Goal: Find specific page/section: Find specific page/section

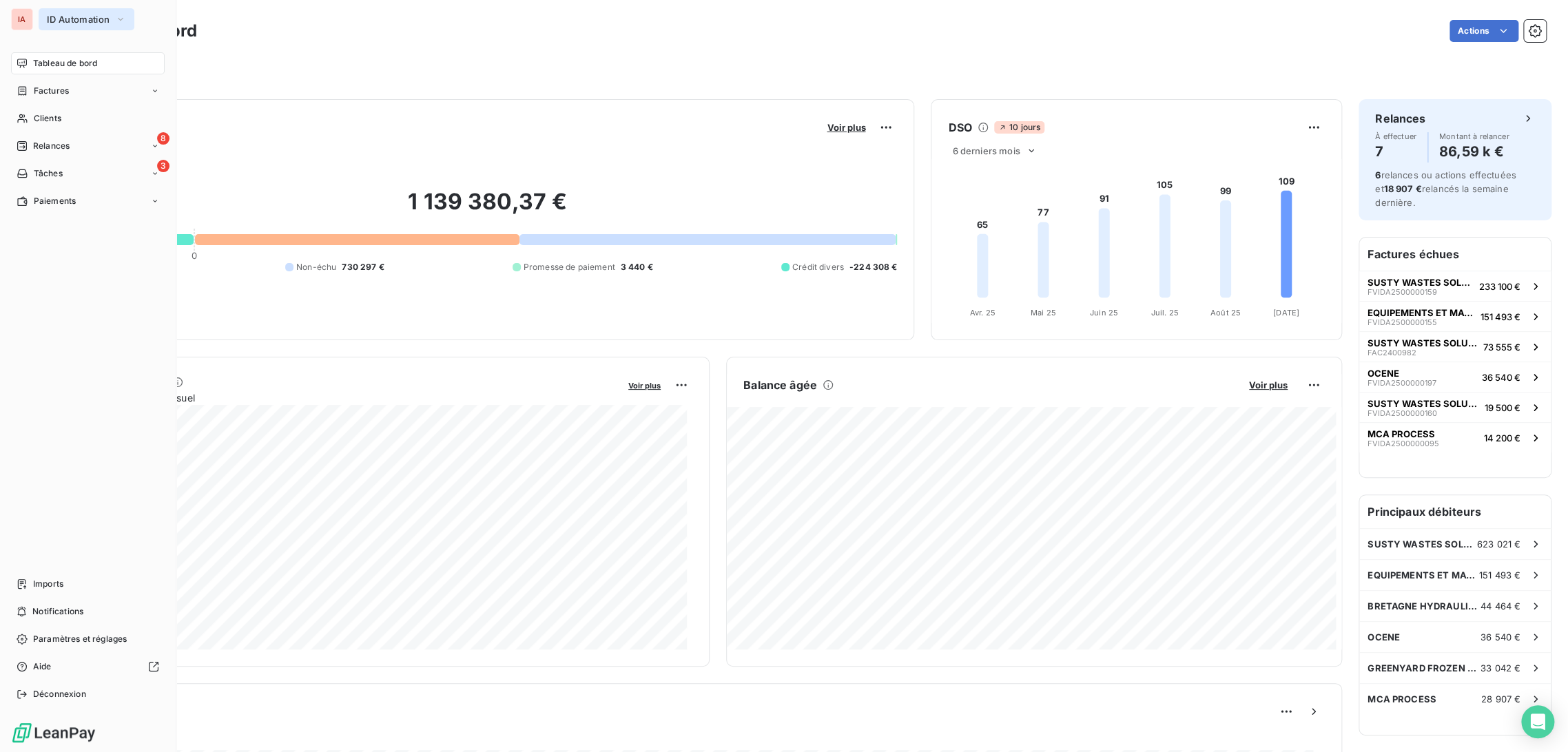
click at [86, 21] on span "ID Automation" at bounding box center [77, 19] width 62 height 11
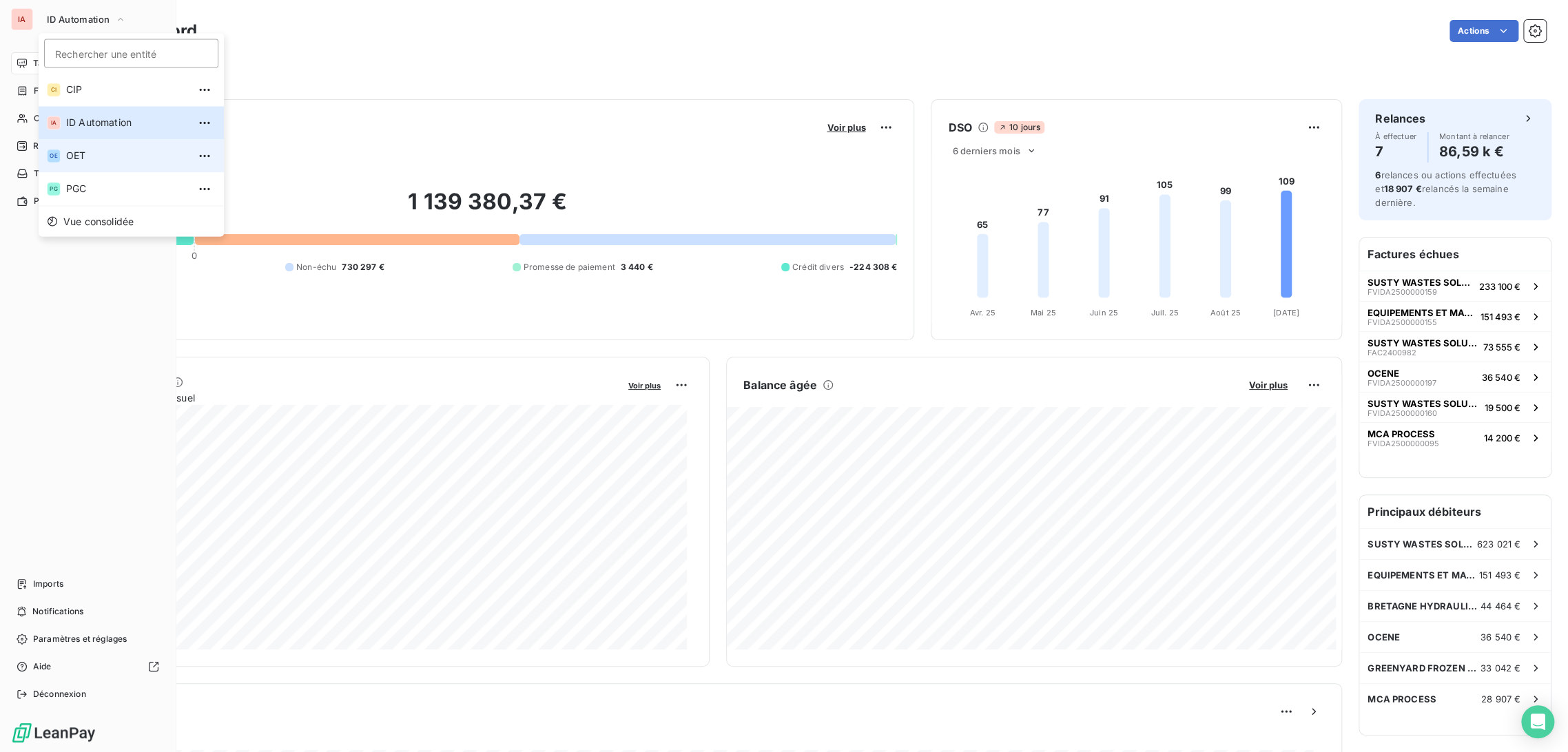
click at [77, 153] on span "OET" at bounding box center [127, 155] width 122 height 14
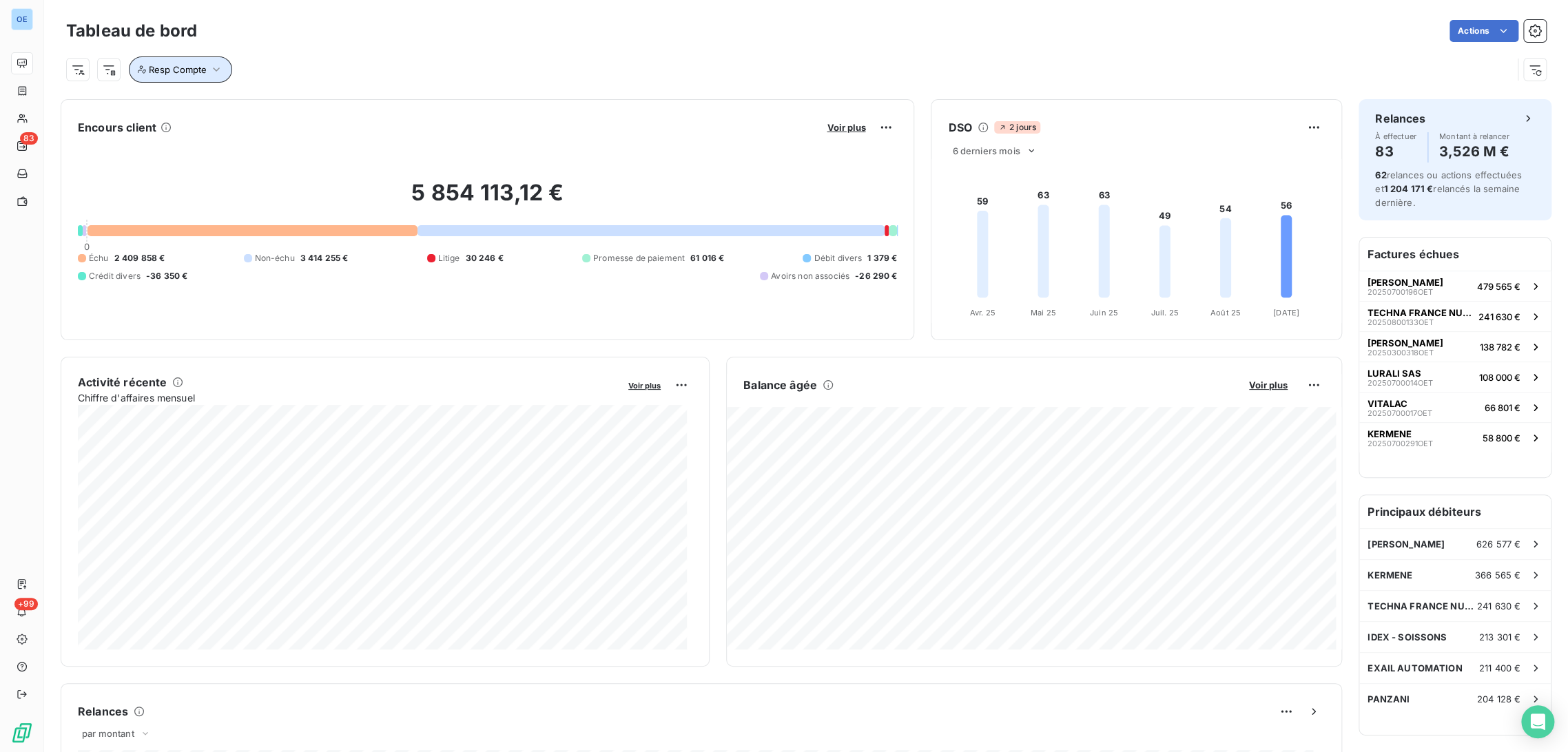
click at [212, 71] on icon "button" at bounding box center [216, 69] width 14 height 14
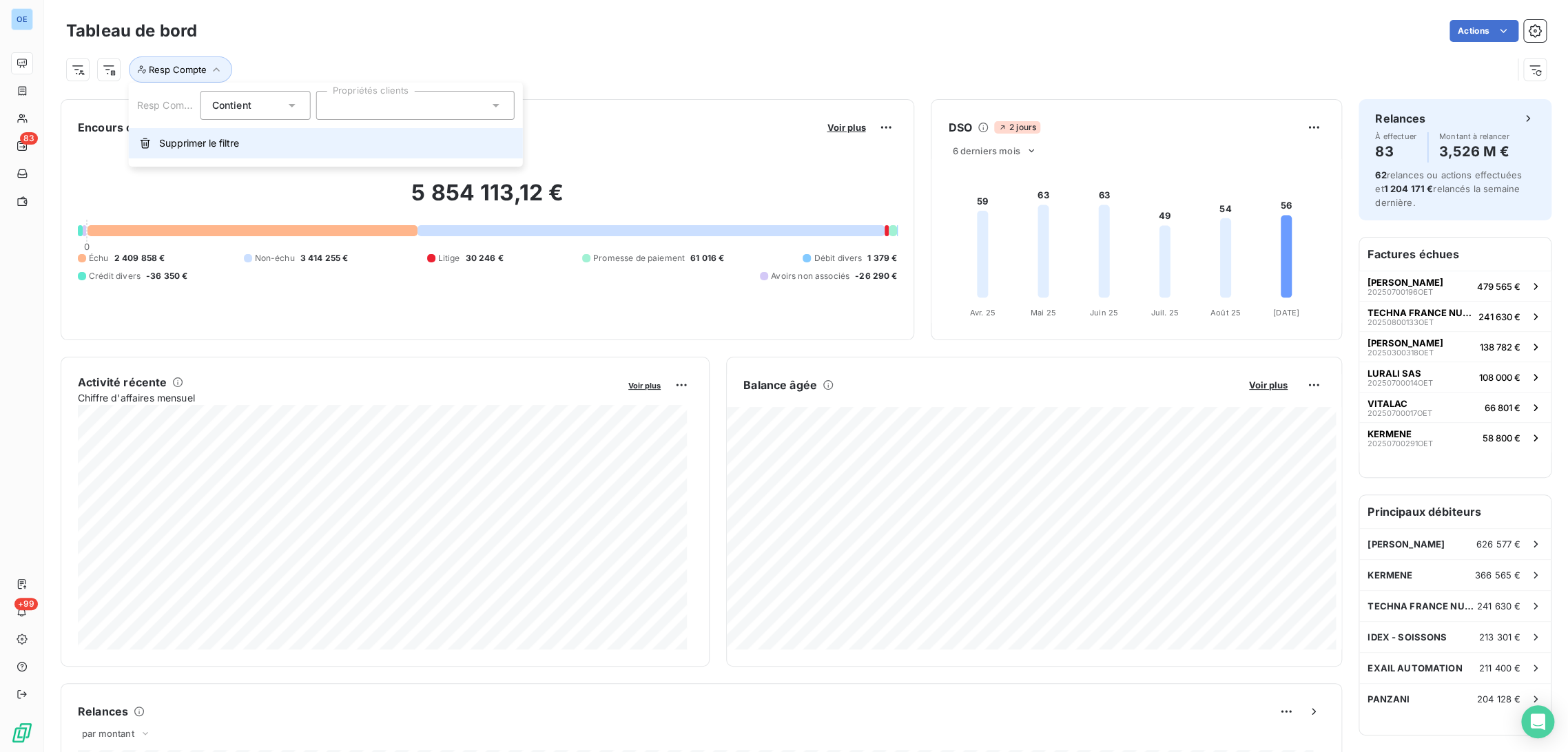
click at [219, 151] on button "Supprimer le filtre" at bounding box center [326, 143] width 394 height 30
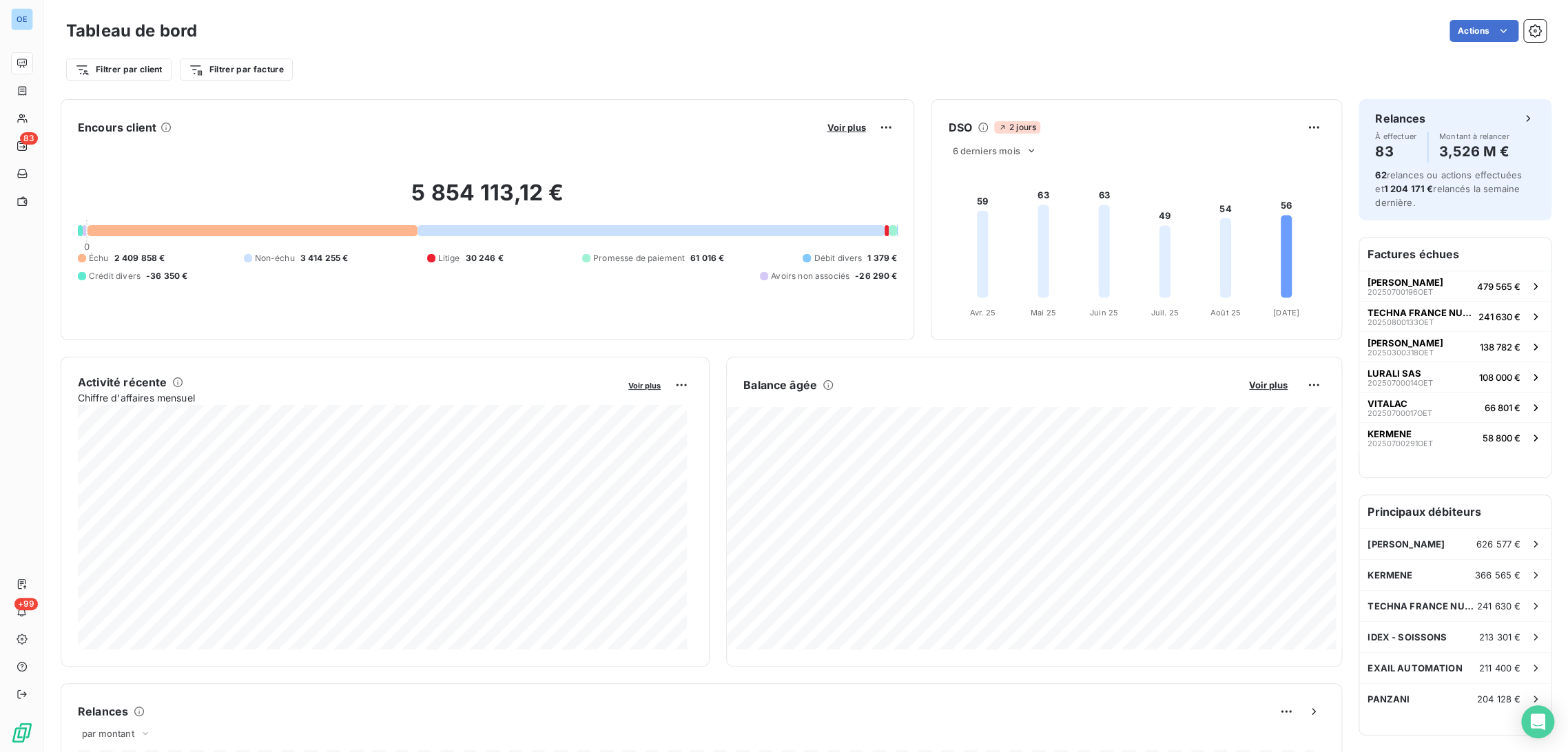
click at [450, 55] on div "Filtrer par client Filtrer par facture" at bounding box center [806, 64] width 1480 height 37
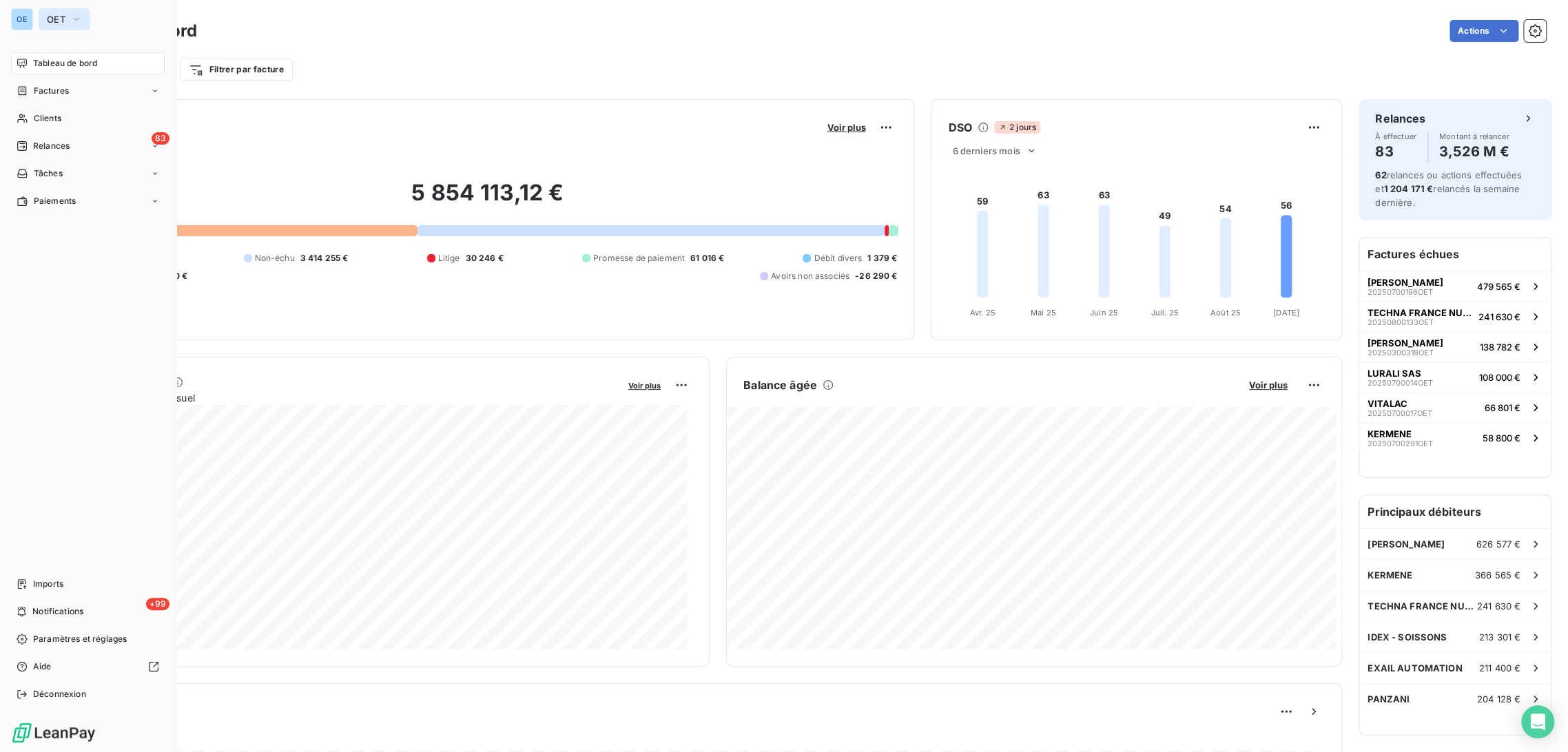
click at [51, 17] on span "OET" at bounding box center [56, 19] width 18 height 11
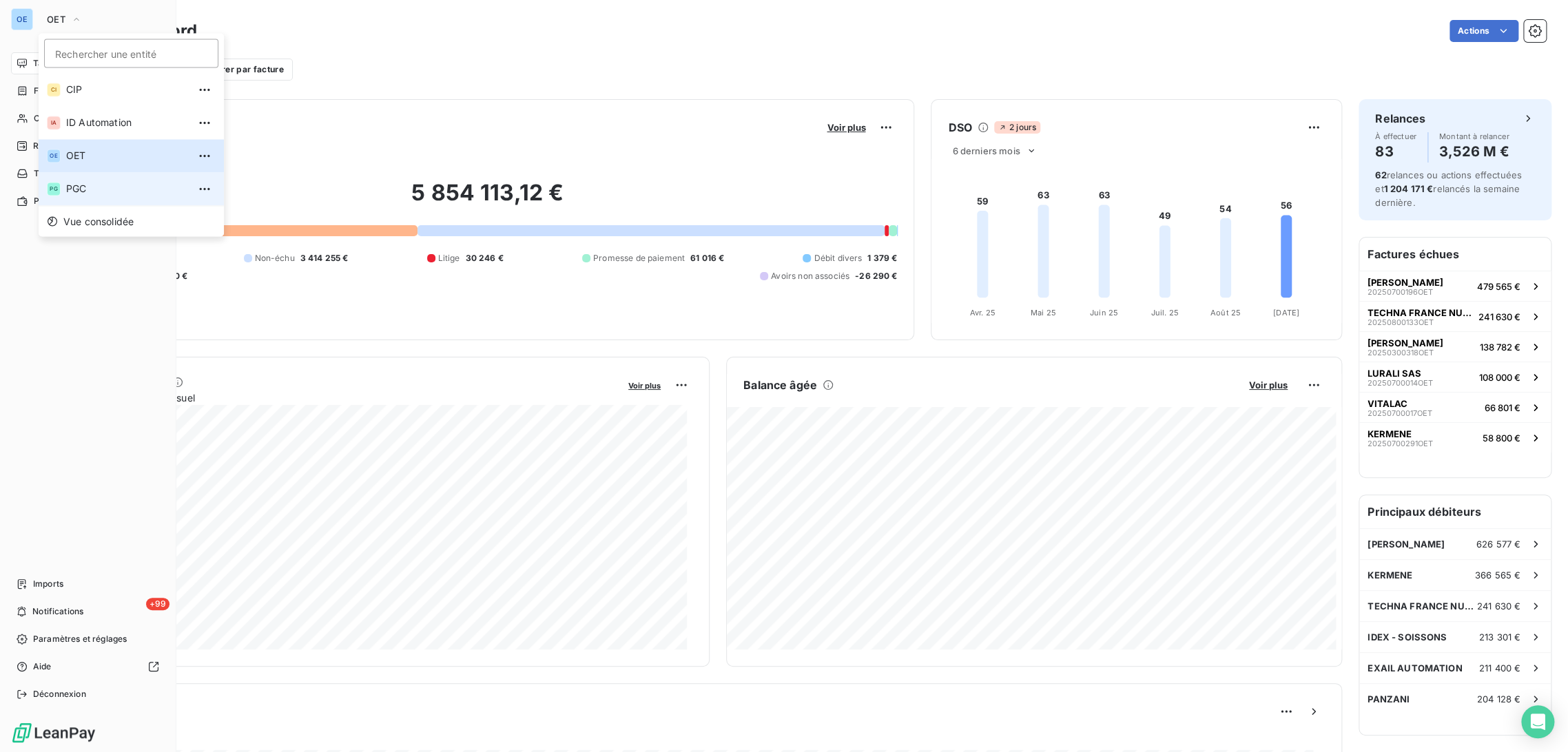
click at [86, 191] on span "PGC" at bounding box center [127, 189] width 122 height 14
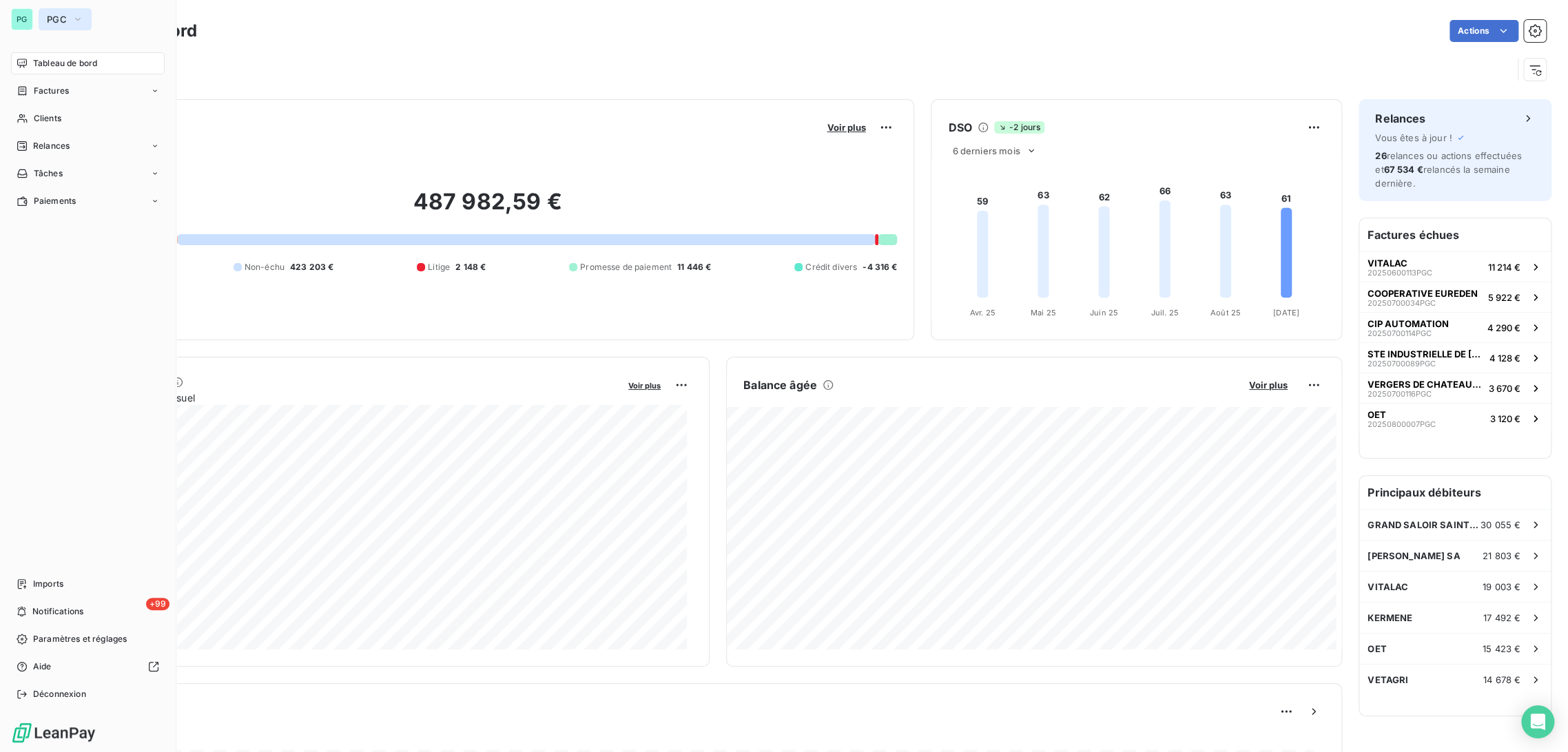
click at [59, 15] on span "PGC" at bounding box center [57, 19] width 20 height 11
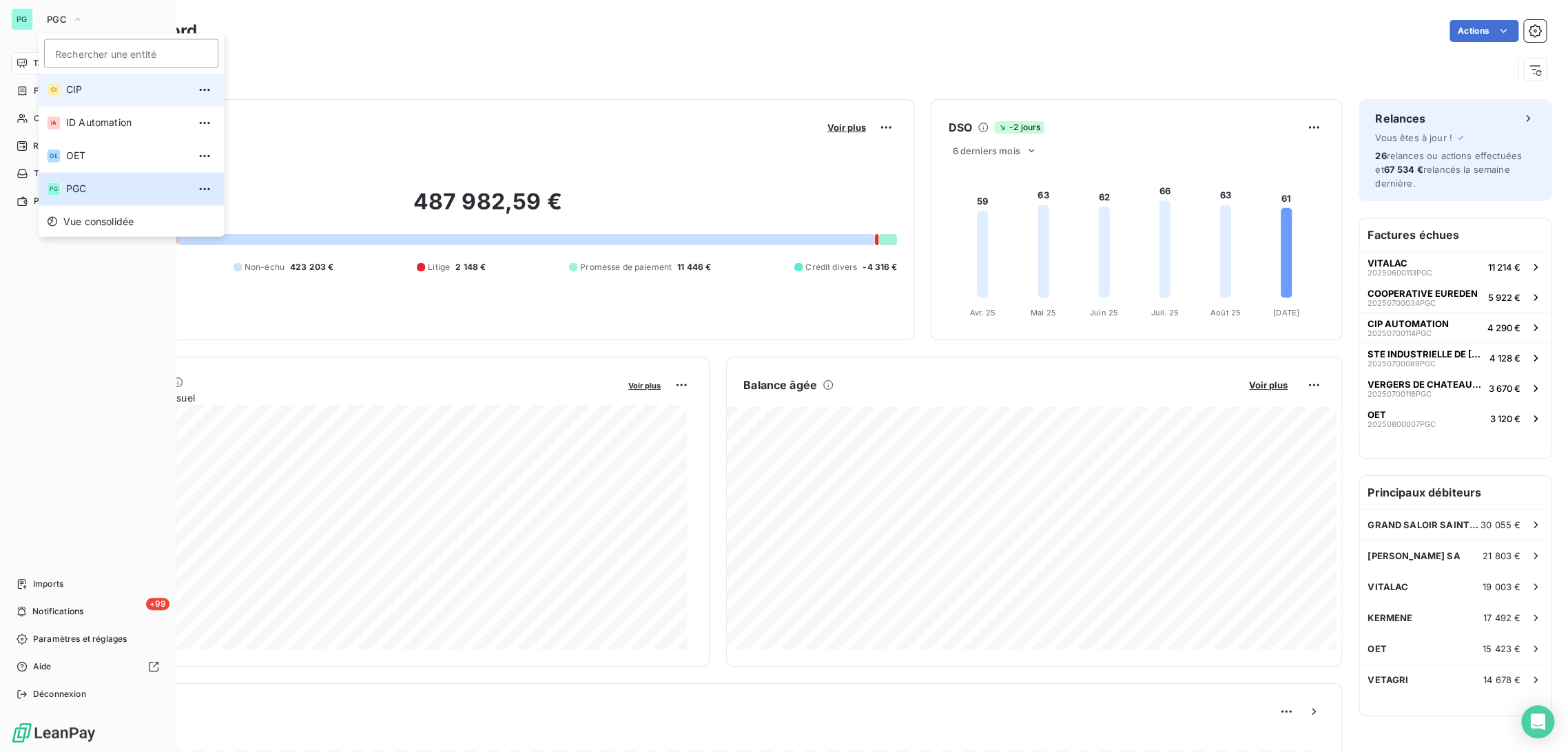
click at [75, 91] on span "CIP" at bounding box center [127, 89] width 122 height 14
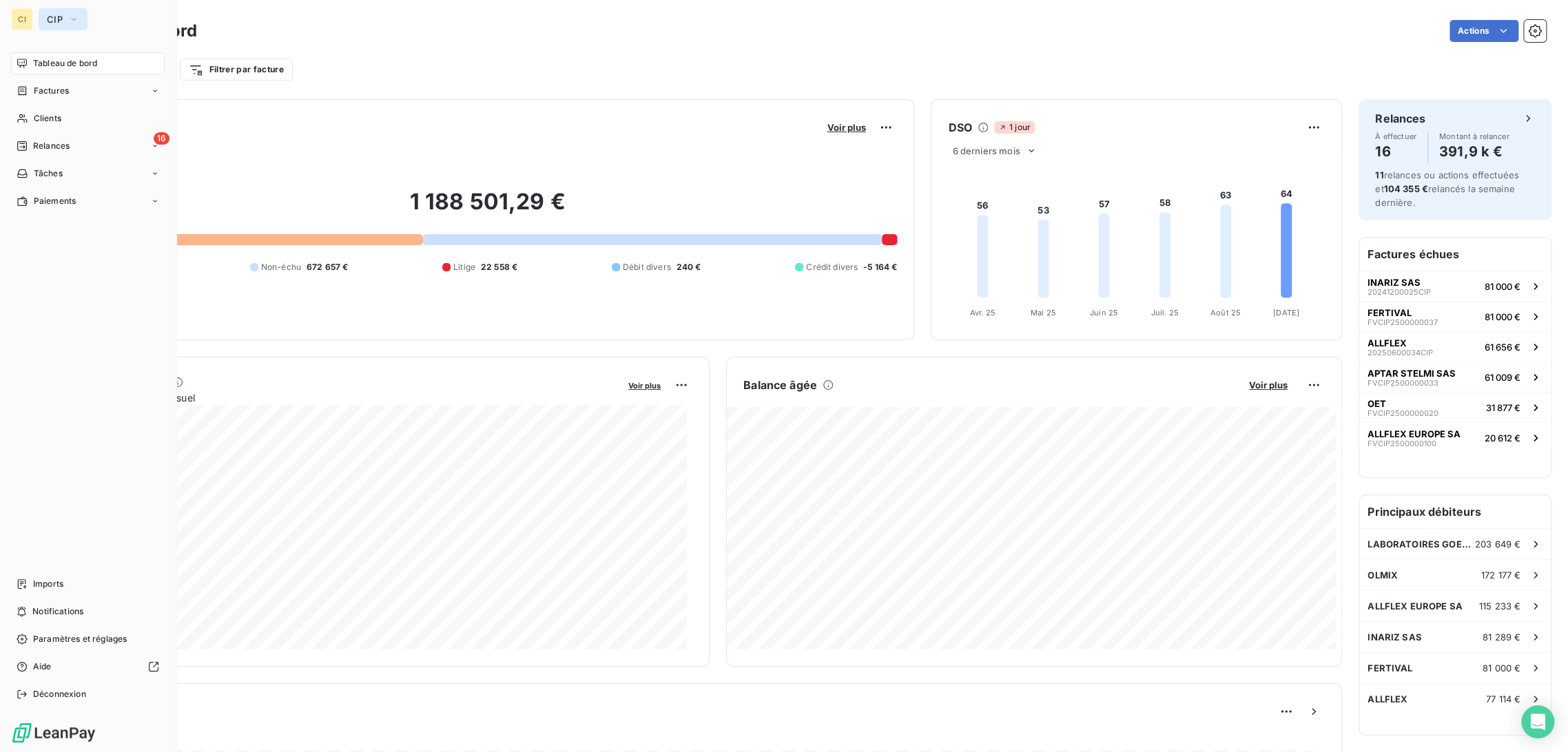
click at [60, 17] on span "CIP" at bounding box center [54, 19] width 16 height 11
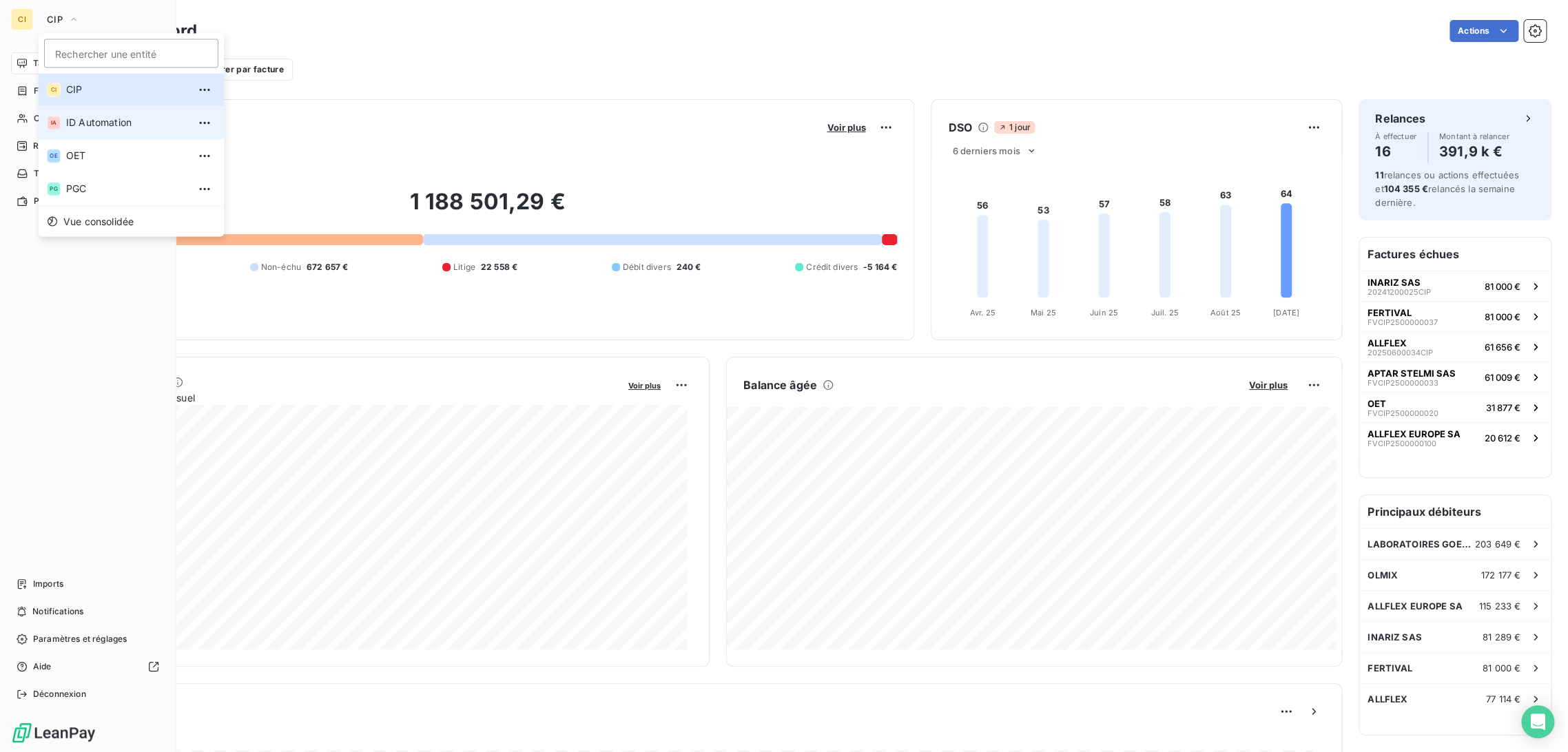
click at [84, 124] on span "ID Automation" at bounding box center [127, 122] width 122 height 14
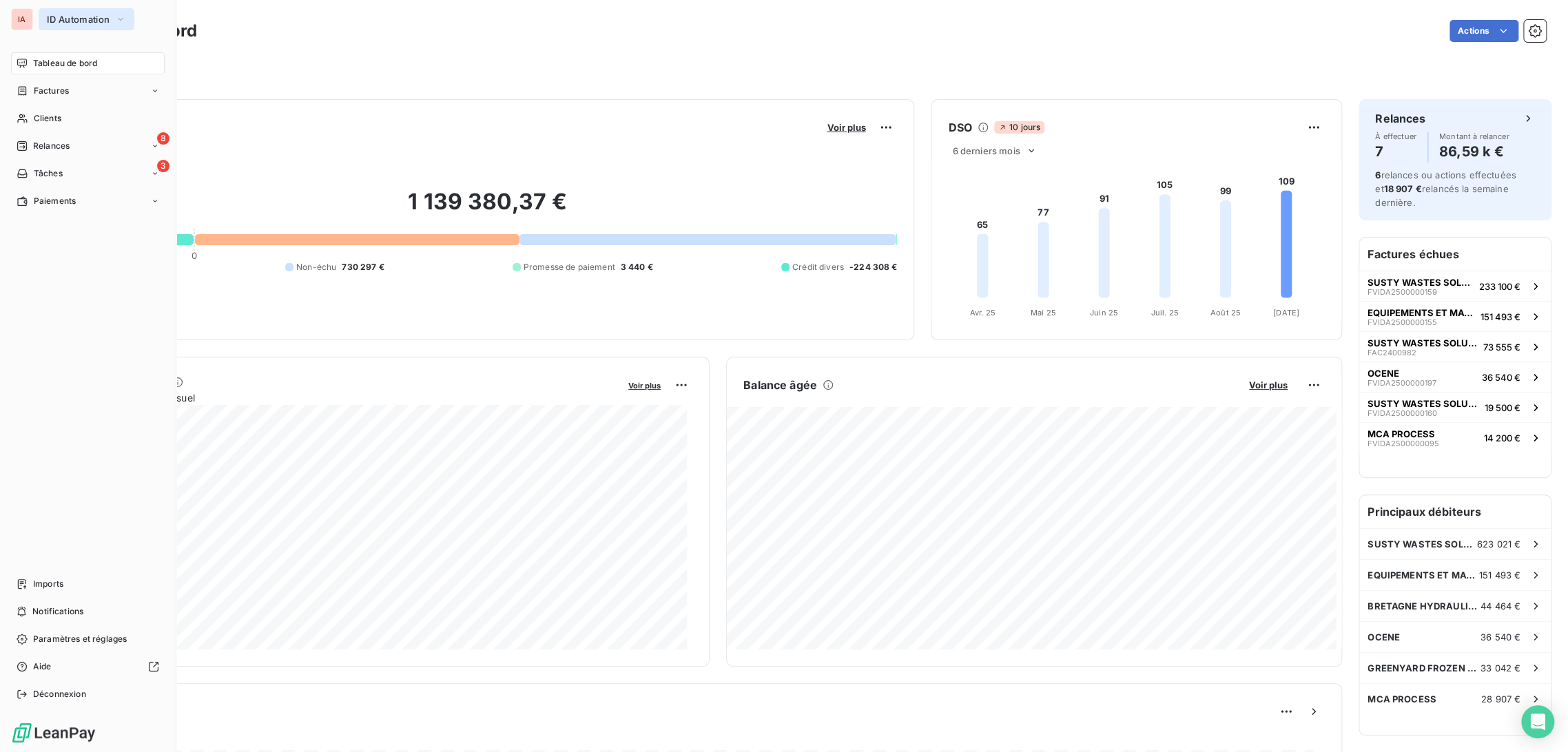
click at [80, 21] on span "ID Automation" at bounding box center [77, 19] width 62 height 11
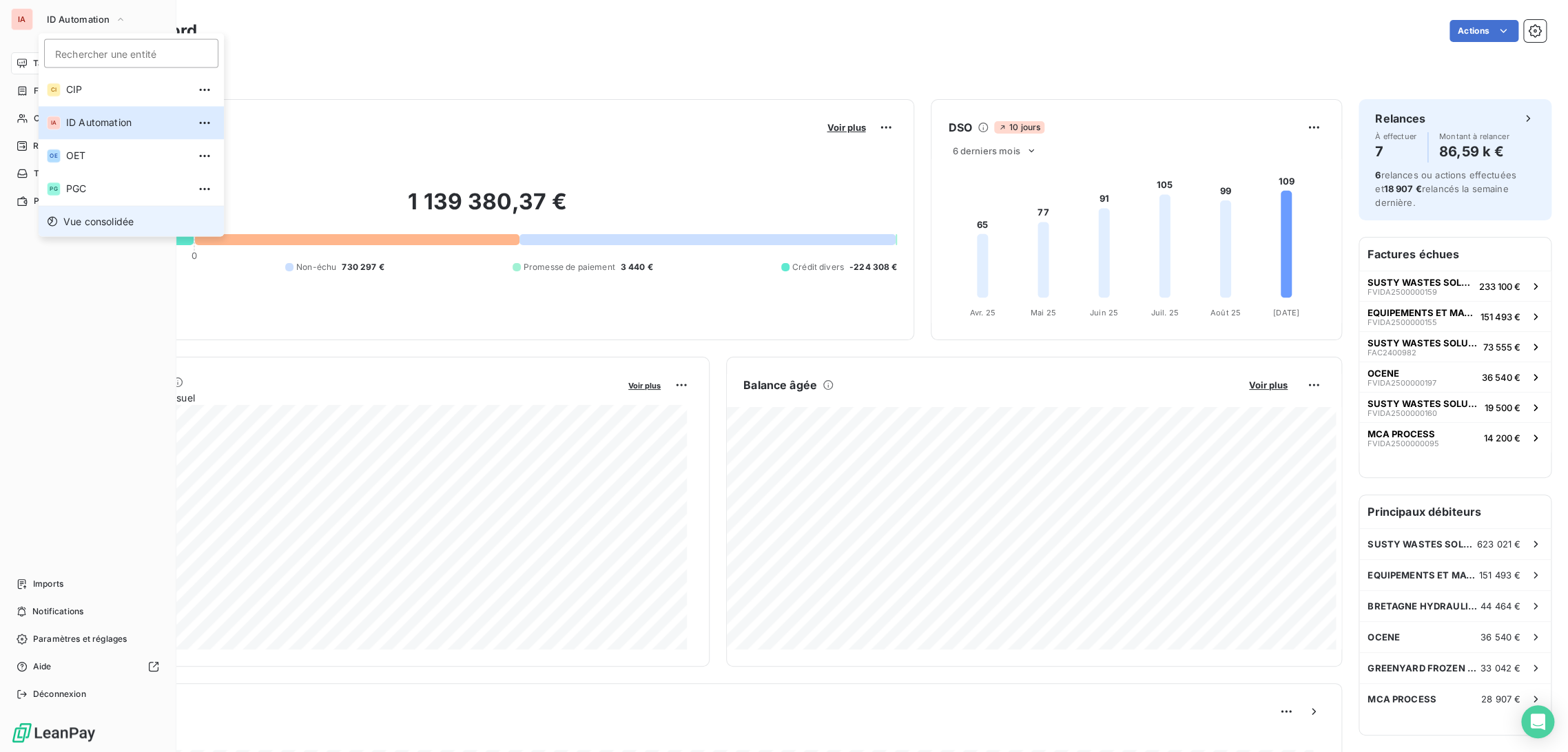
click at [96, 222] on span "Vue consolidée" at bounding box center [98, 221] width 71 height 14
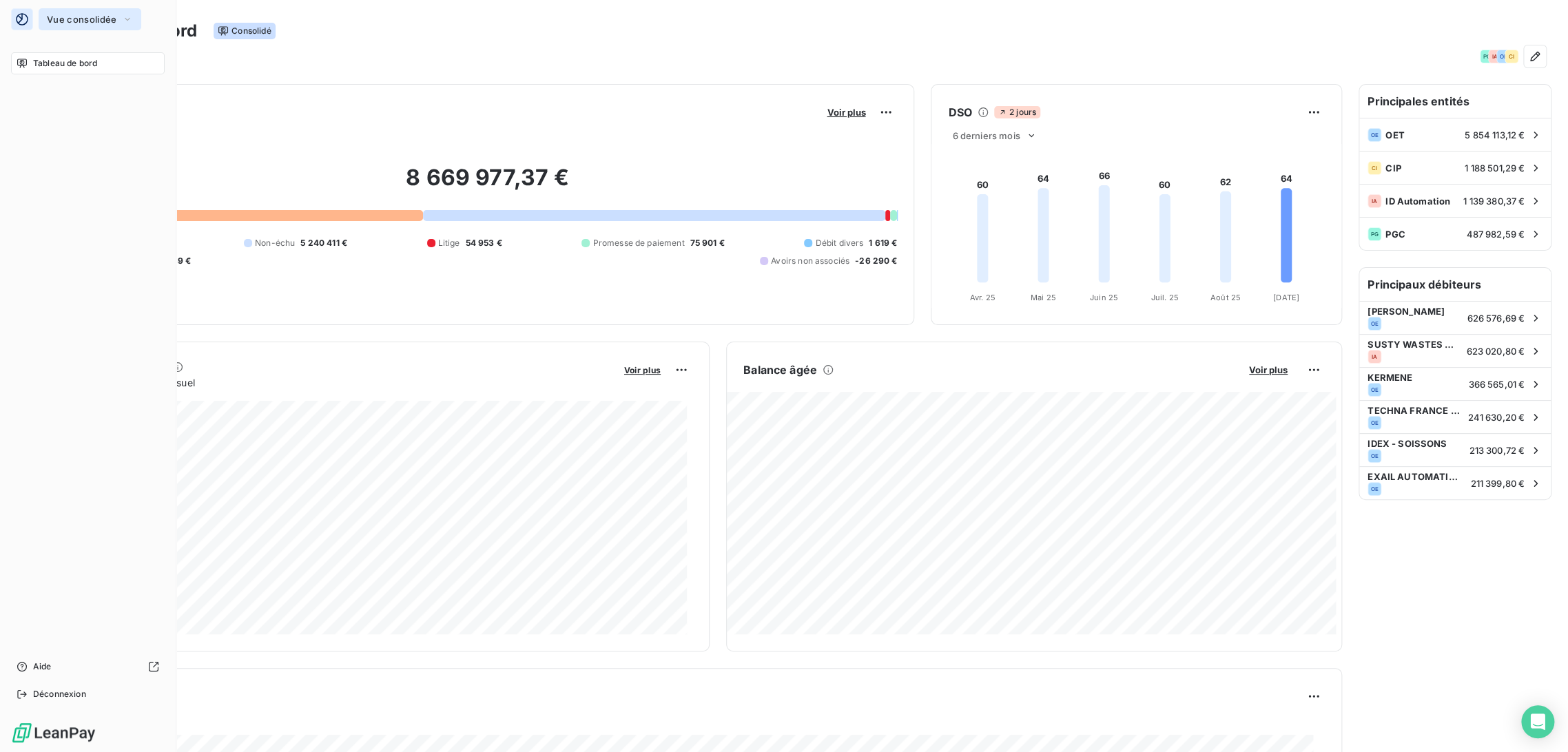
click at [128, 19] on icon "button" at bounding box center [128, 19] width 6 height 2
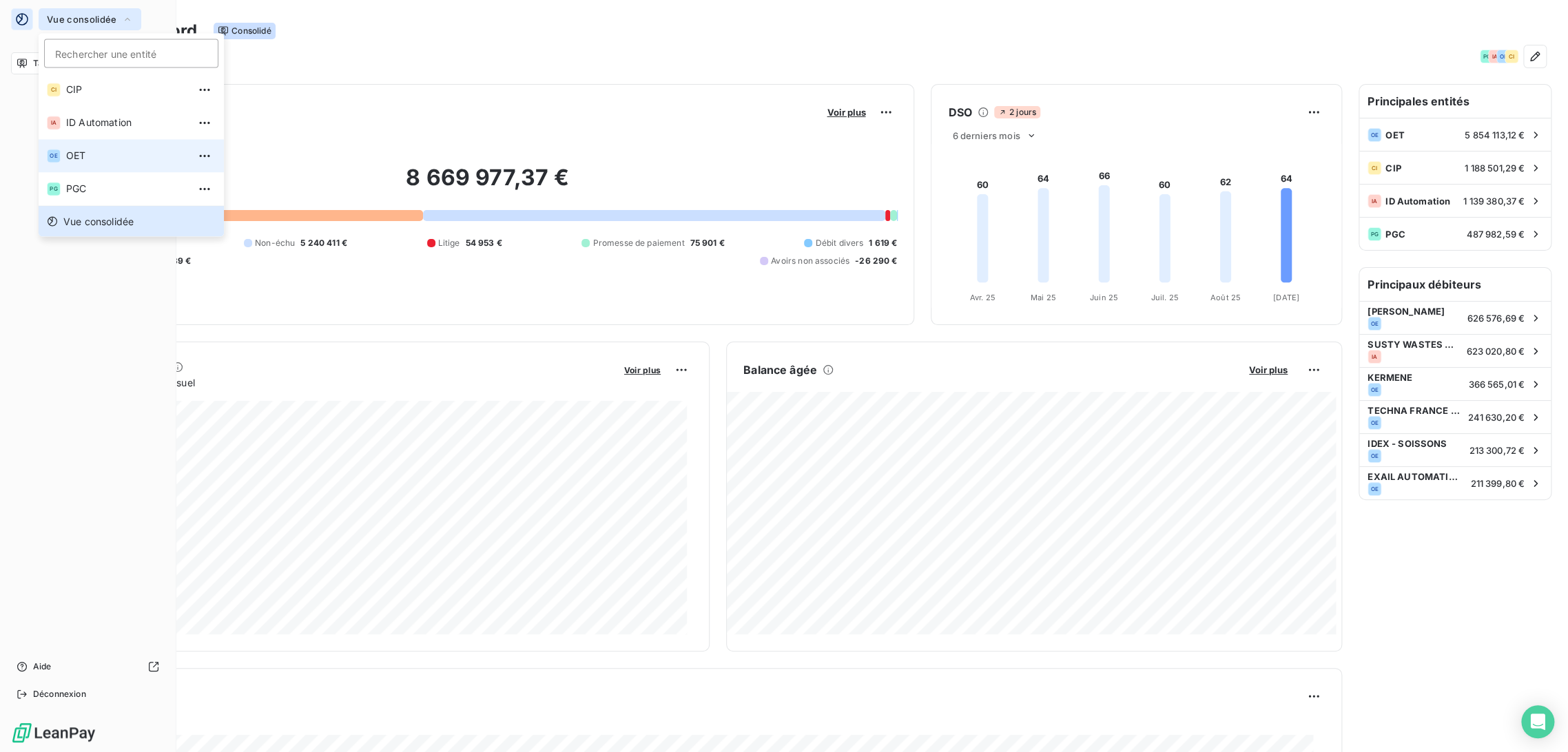
click at [82, 155] on span "OET" at bounding box center [127, 155] width 122 height 14
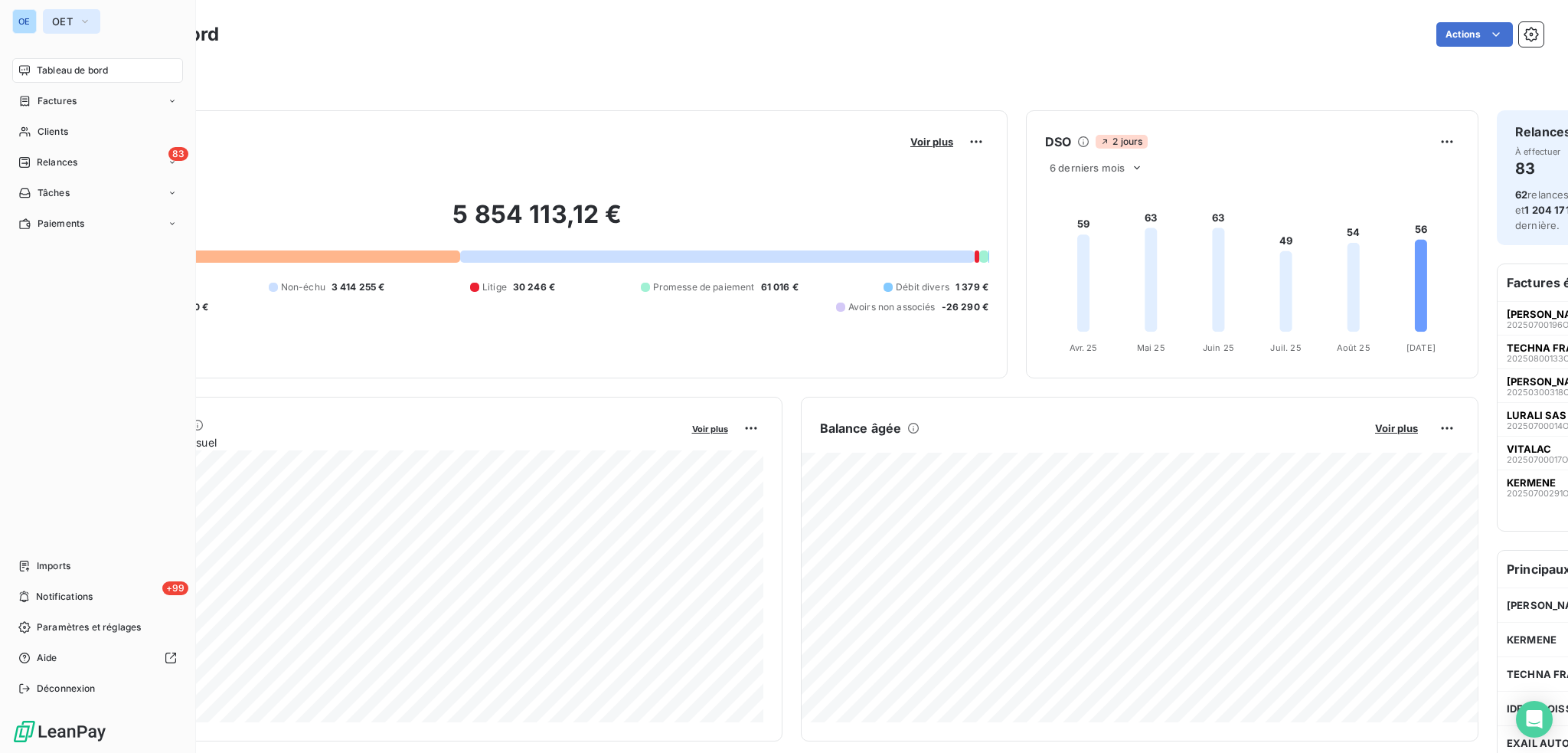
click at [70, 22] on span "OET" at bounding box center [62, 21] width 20 height 12
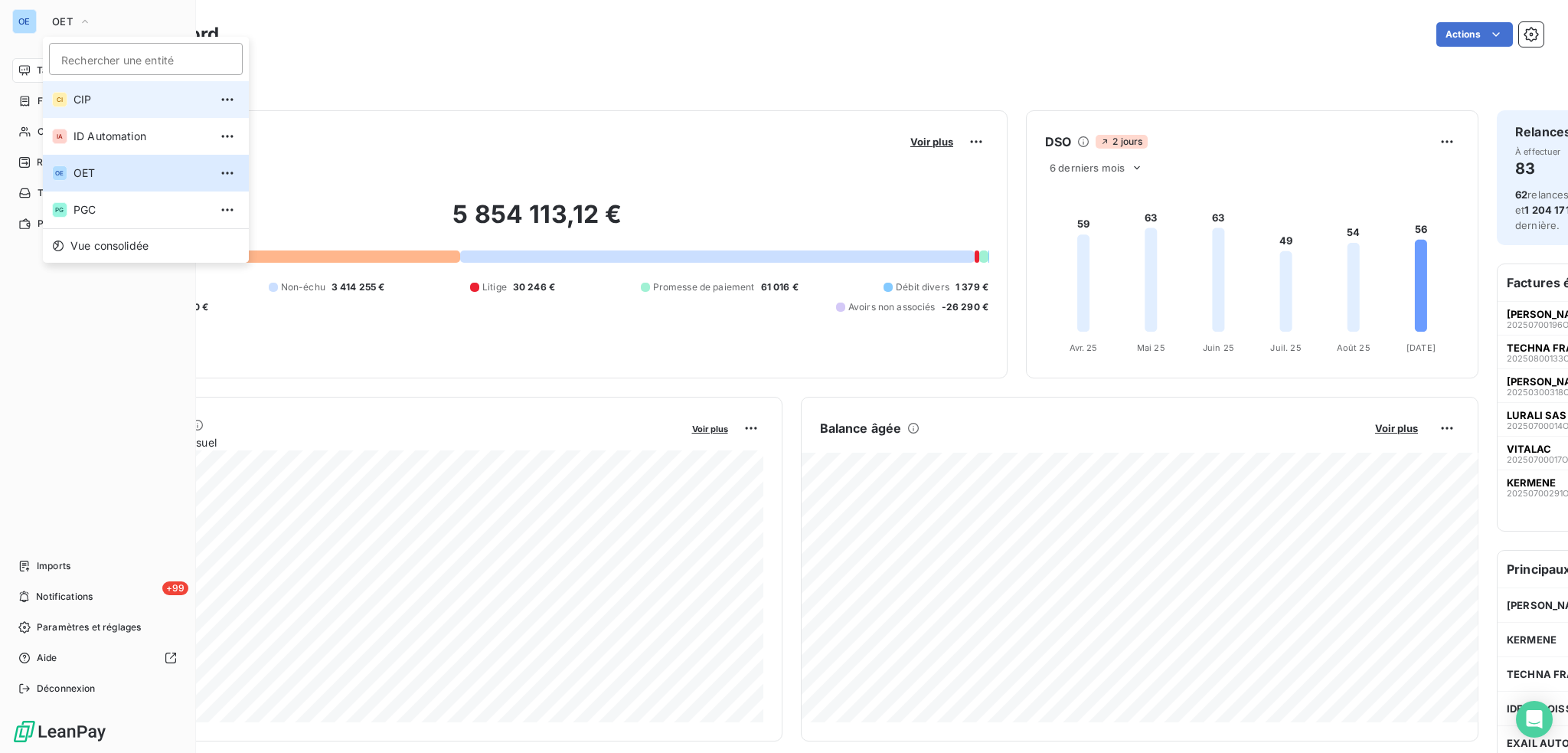
click at [82, 103] on span "CIP" at bounding box center [141, 99] width 136 height 16
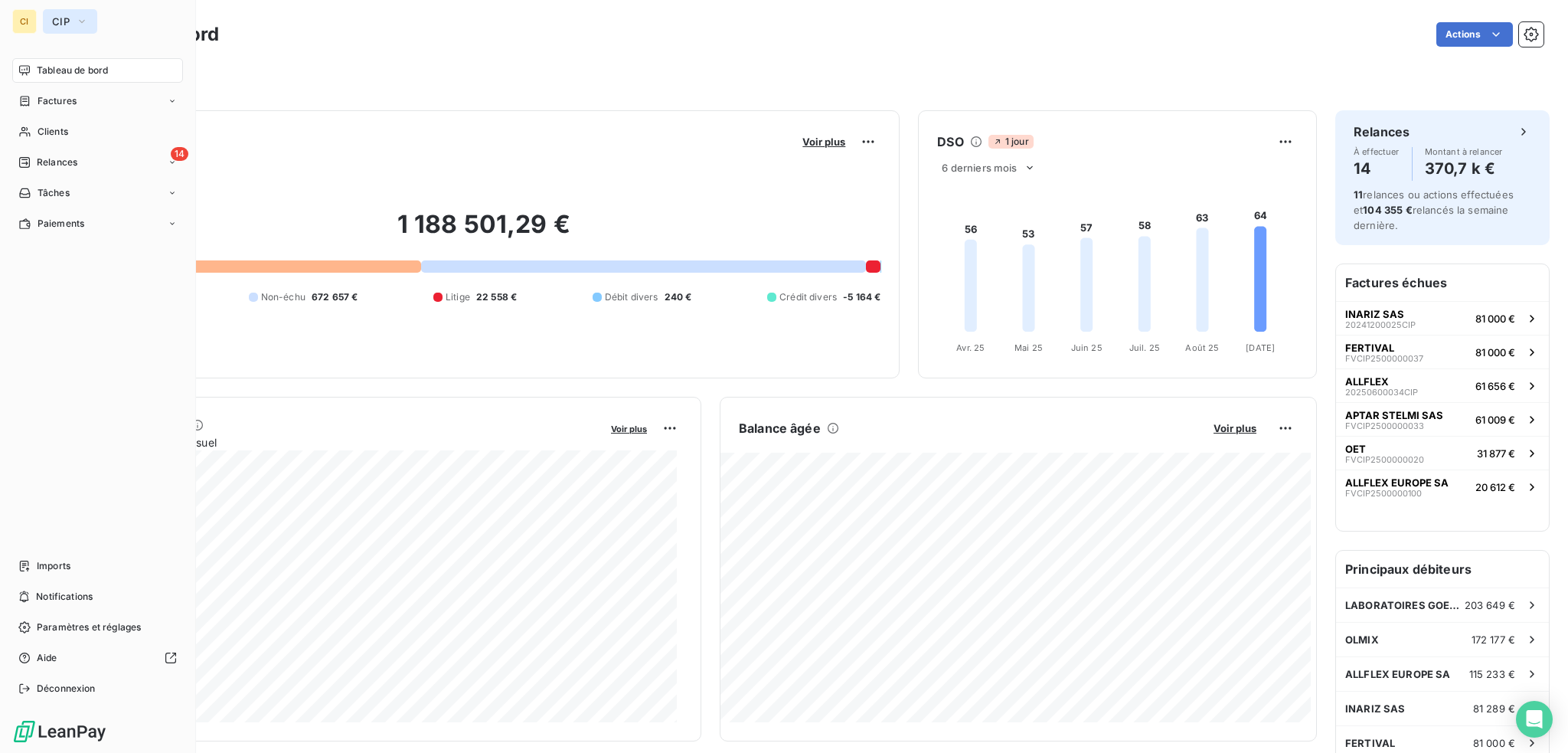
click at [56, 21] on span "CIP" at bounding box center [60, 21] width 18 height 12
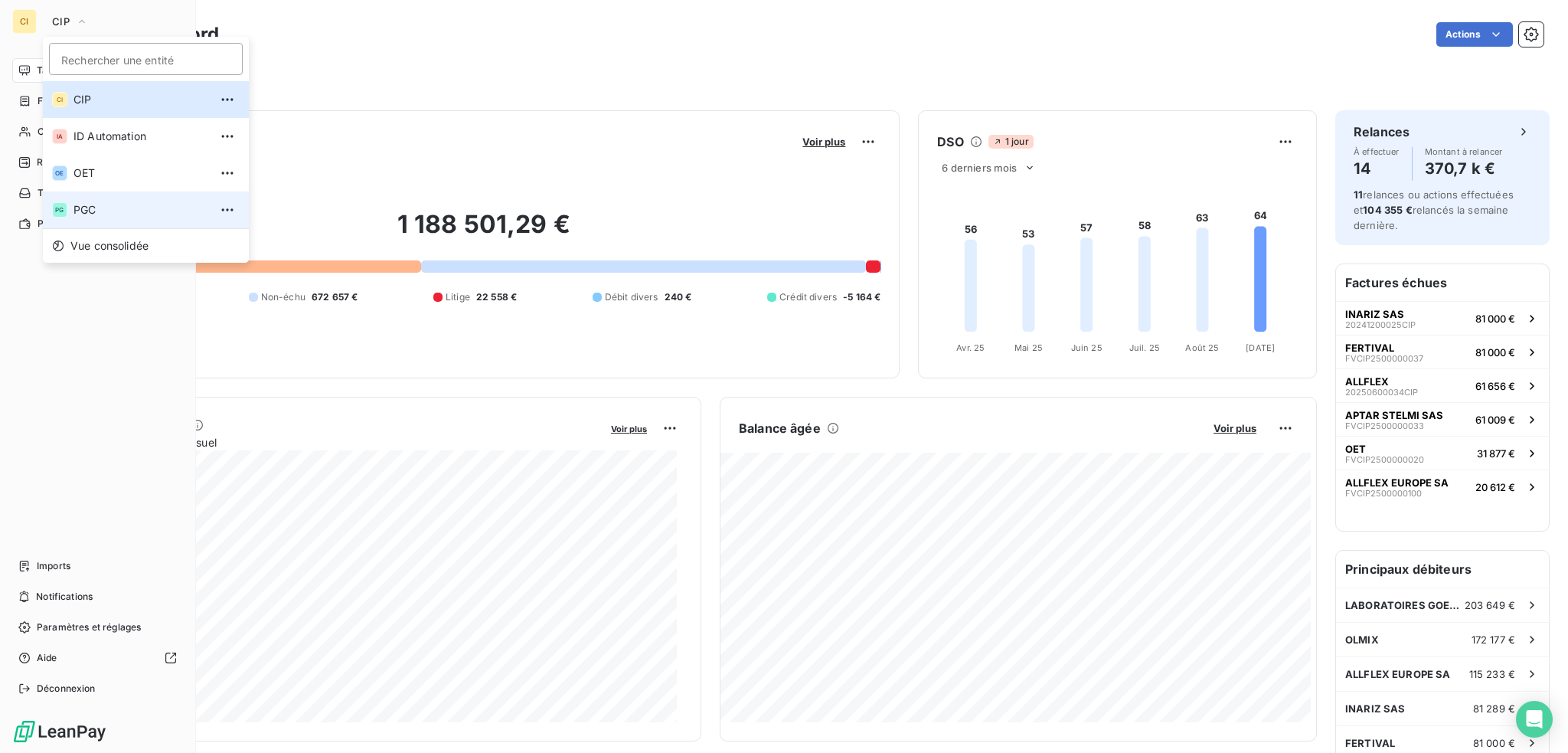
click at [87, 213] on span "PGC" at bounding box center [141, 210] width 136 height 16
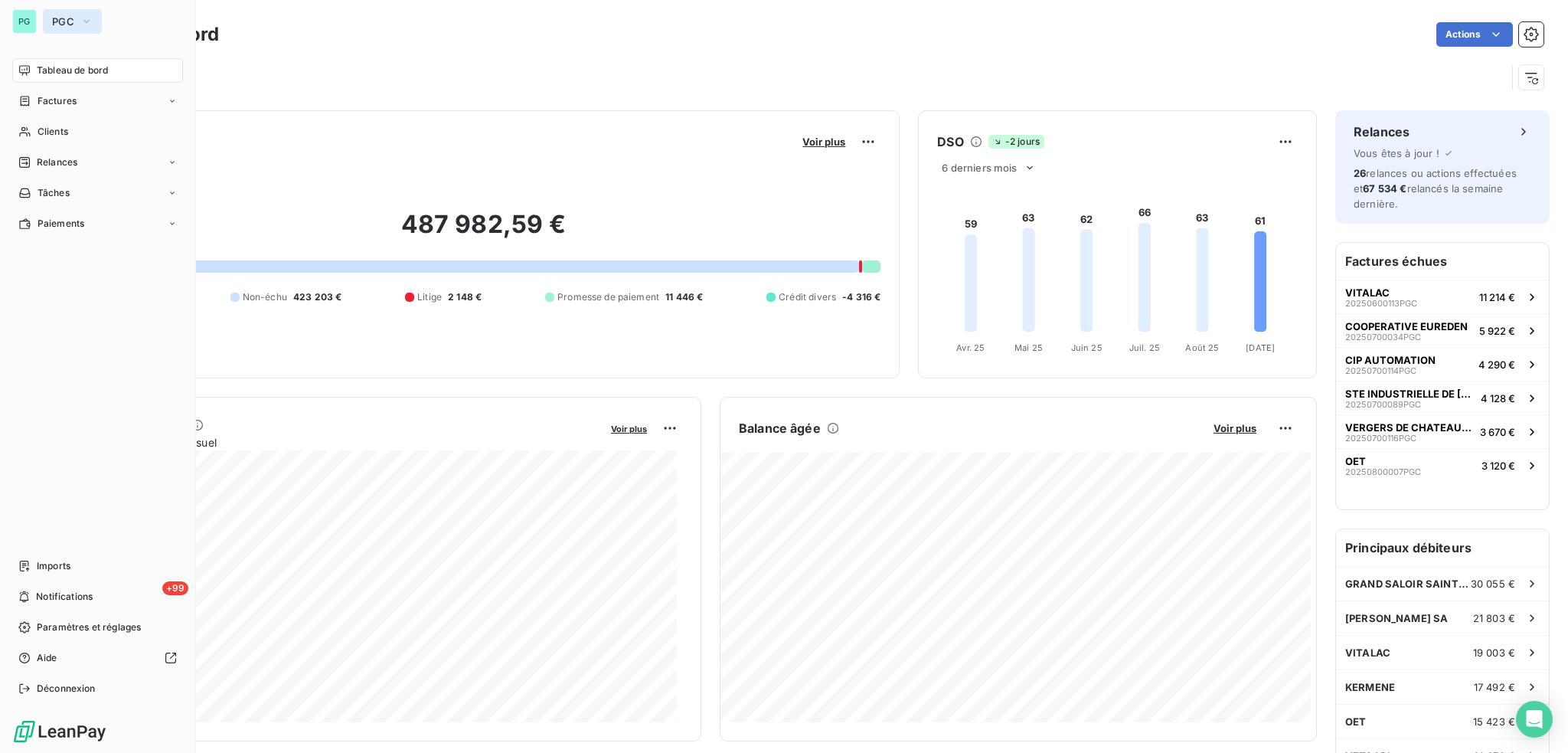
click at [80, 20] on icon "button" at bounding box center [86, 21] width 12 height 16
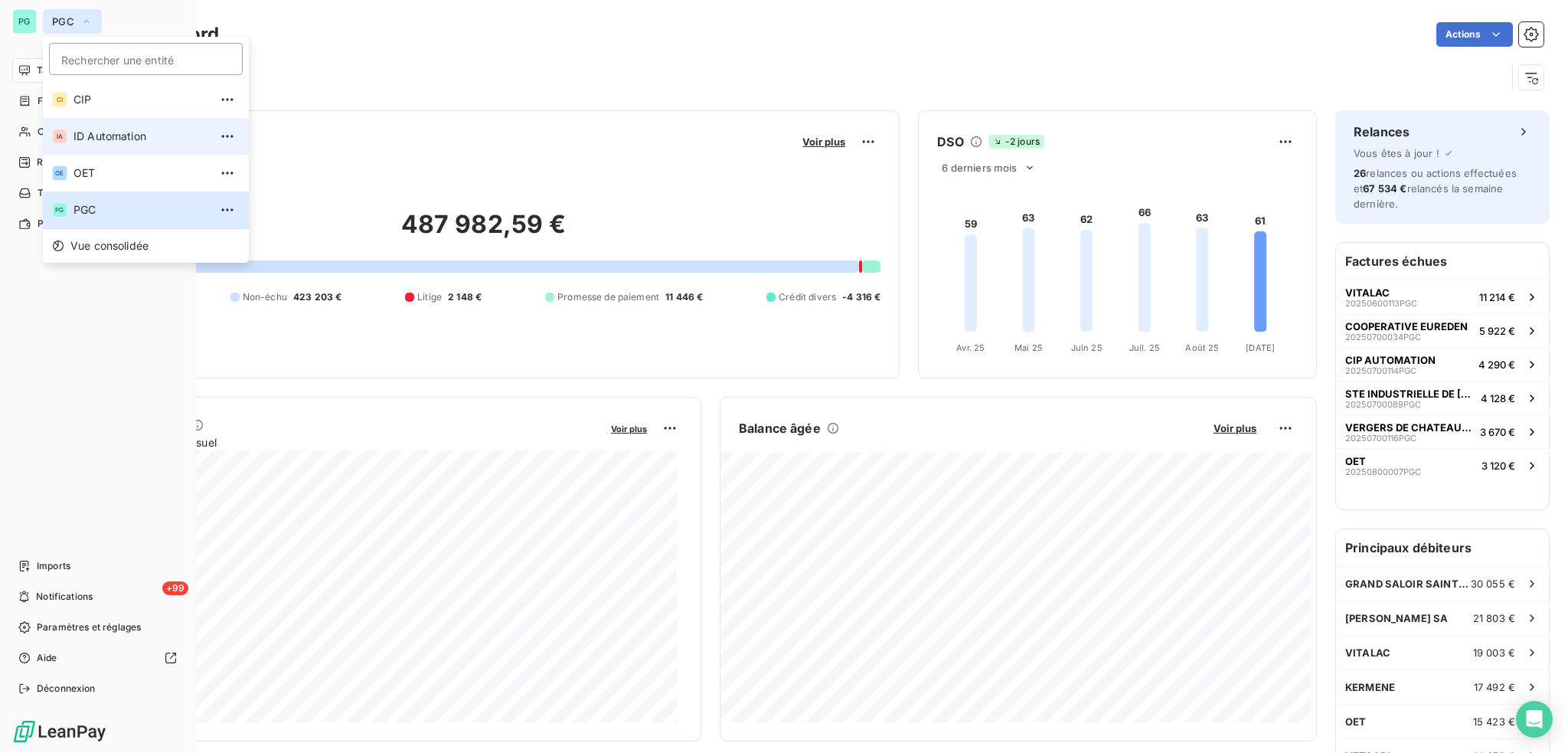
click at [96, 138] on span "ID Automation" at bounding box center [141, 136] width 136 height 16
